Goal: Task Accomplishment & Management: Use online tool/utility

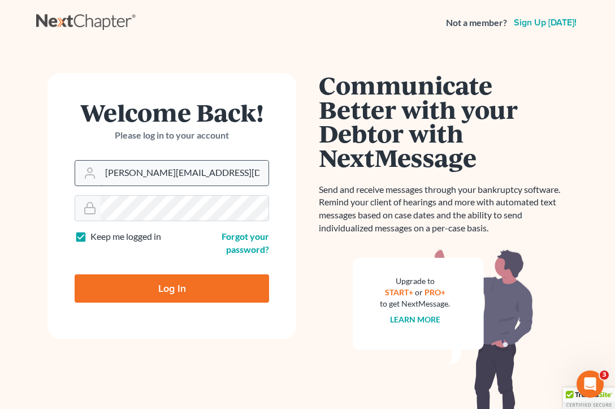
click at [216, 175] on input "[PERSON_NAME][EMAIL_ADDRESS][DOMAIN_NAME]" at bounding box center [185, 173] width 168 height 25
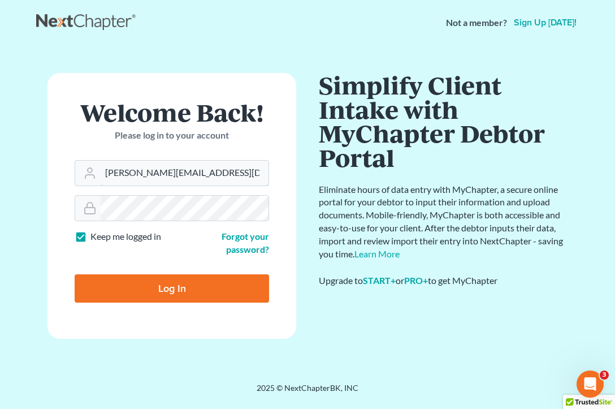
type input "[EMAIL_ADDRESS][DOMAIN_NAME]"
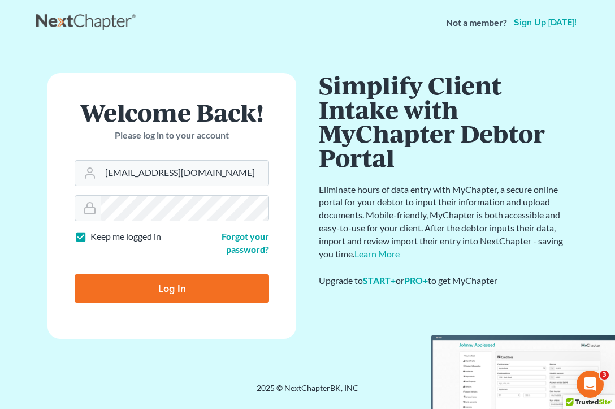
click at [198, 284] on input "Log In" at bounding box center [172, 288] width 194 height 28
type input "Thinking..."
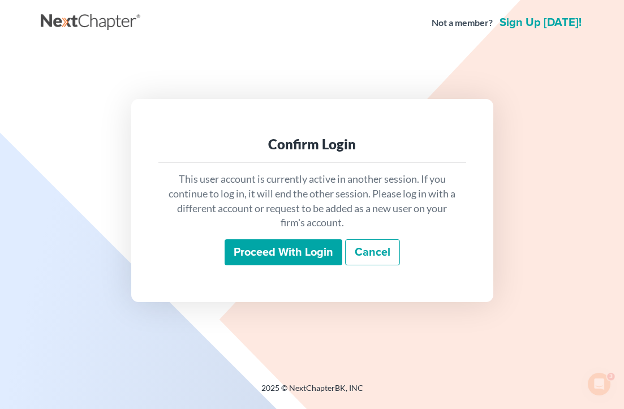
click at [312, 249] on input "Proceed with login" at bounding box center [283, 252] width 118 height 26
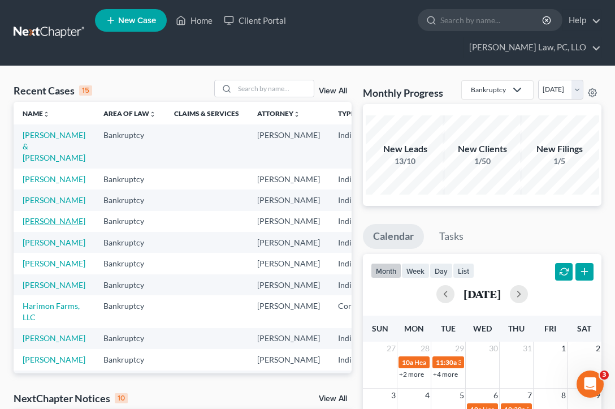
click at [53, 226] on link "[PERSON_NAME]" at bounding box center [54, 221] width 63 height 10
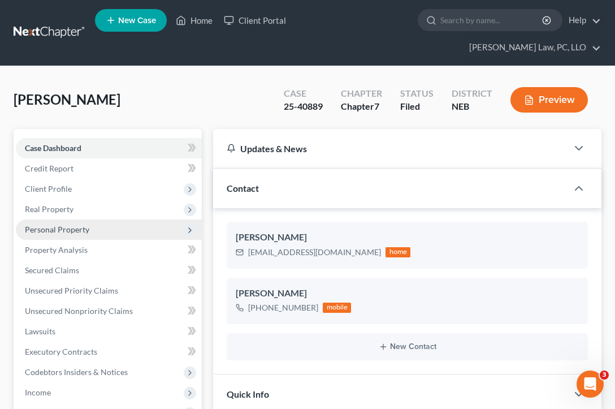
scroll to position [1781, 0]
click at [167, 219] on span "Personal Property" at bounding box center [109, 229] width 186 height 20
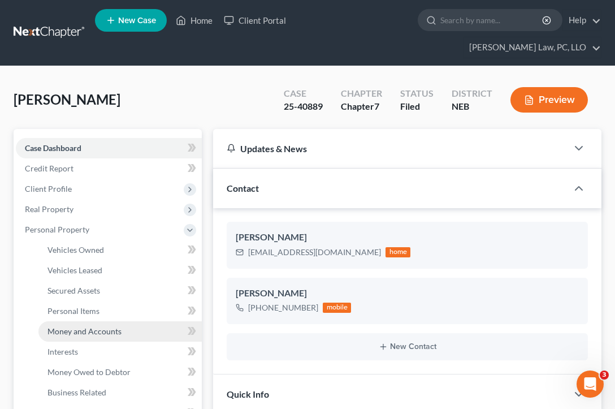
click at [141, 321] on link "Money and Accounts" at bounding box center [119, 331] width 163 height 20
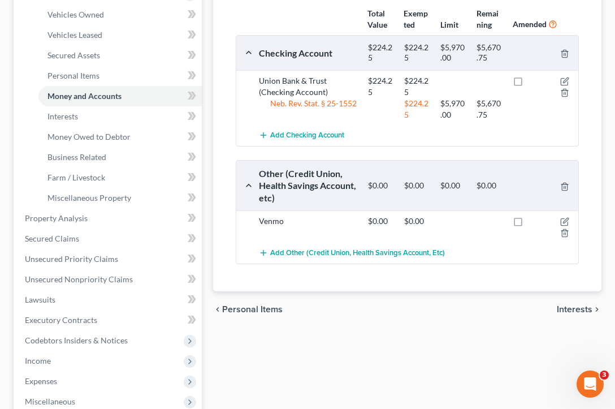
scroll to position [170, 0]
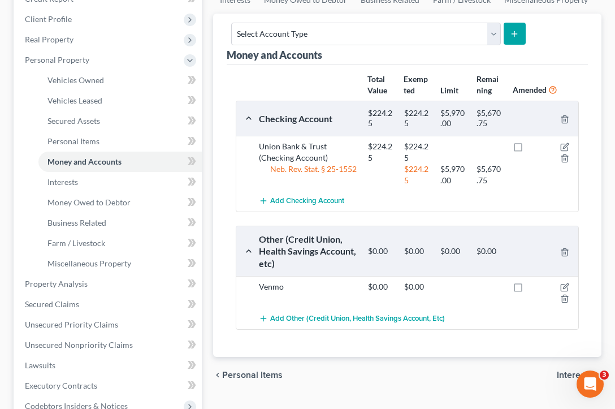
click at [211, 123] on div "Vehicles Owned Vehicles Leased Secured Assets Personal Items Money and Accounts…" at bounding box center [407, 285] width 400 height 653
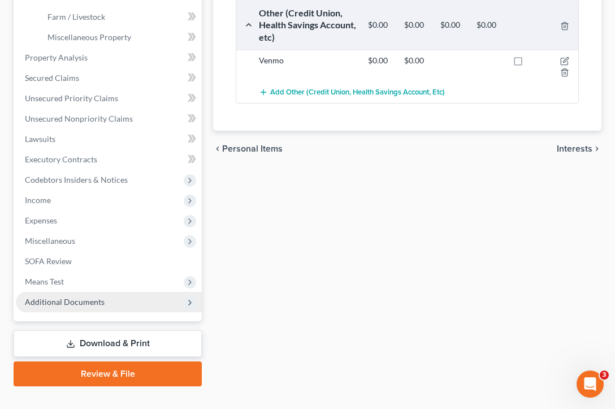
click at [118, 292] on span "Additional Documents" at bounding box center [109, 302] width 186 height 20
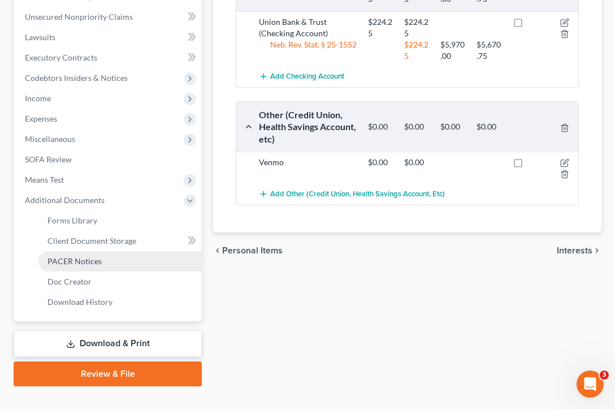
click at [113, 251] on link "PACER Notices" at bounding box center [119, 261] width 163 height 20
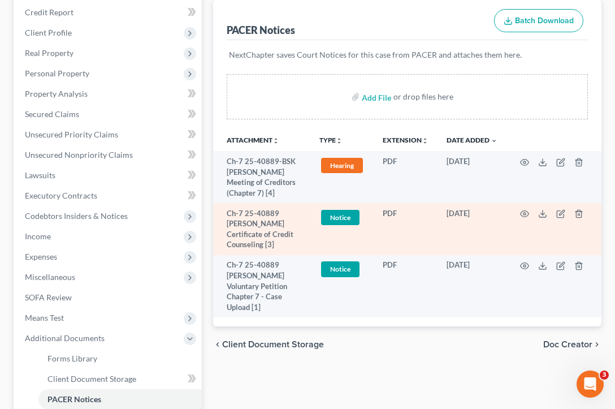
scroll to position [170, 0]
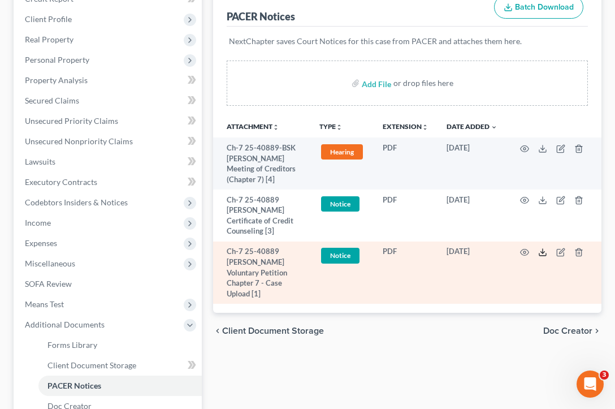
click at [542, 252] on polyline at bounding box center [543, 253] width 4 height 2
